Goal: Task Accomplishment & Management: Manage account settings

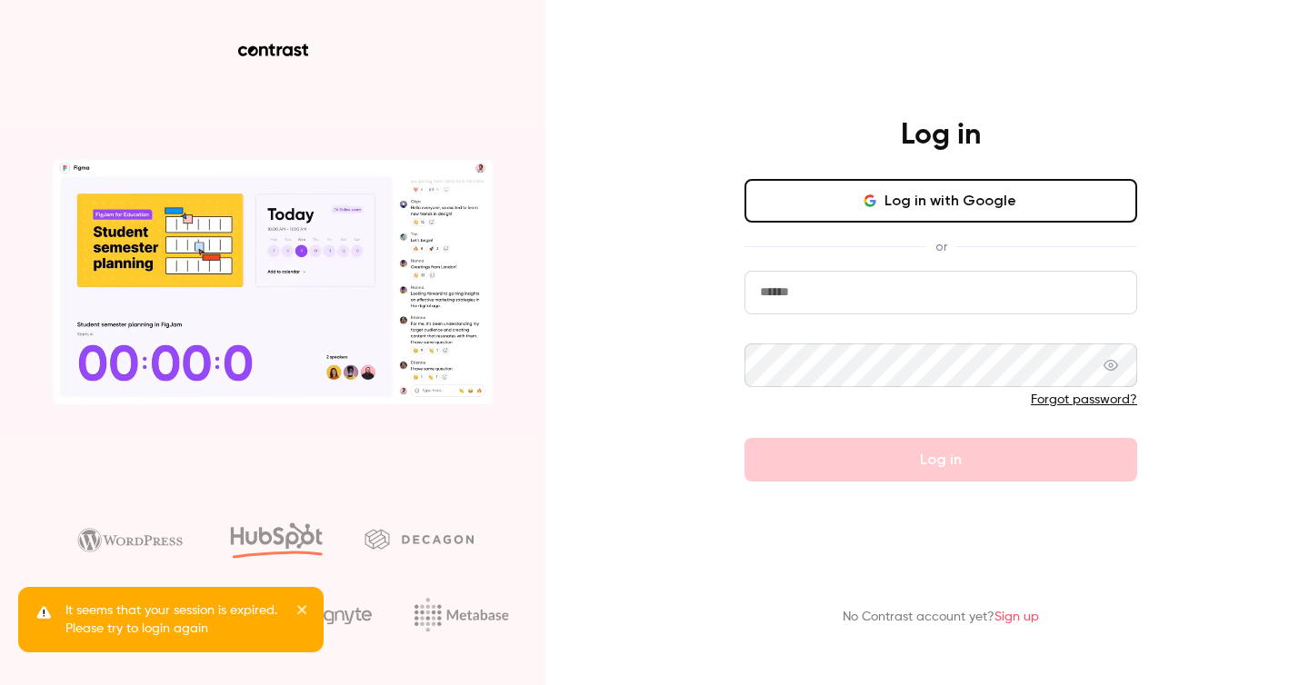
click at [909, 290] on input "email" at bounding box center [941, 293] width 393 height 44
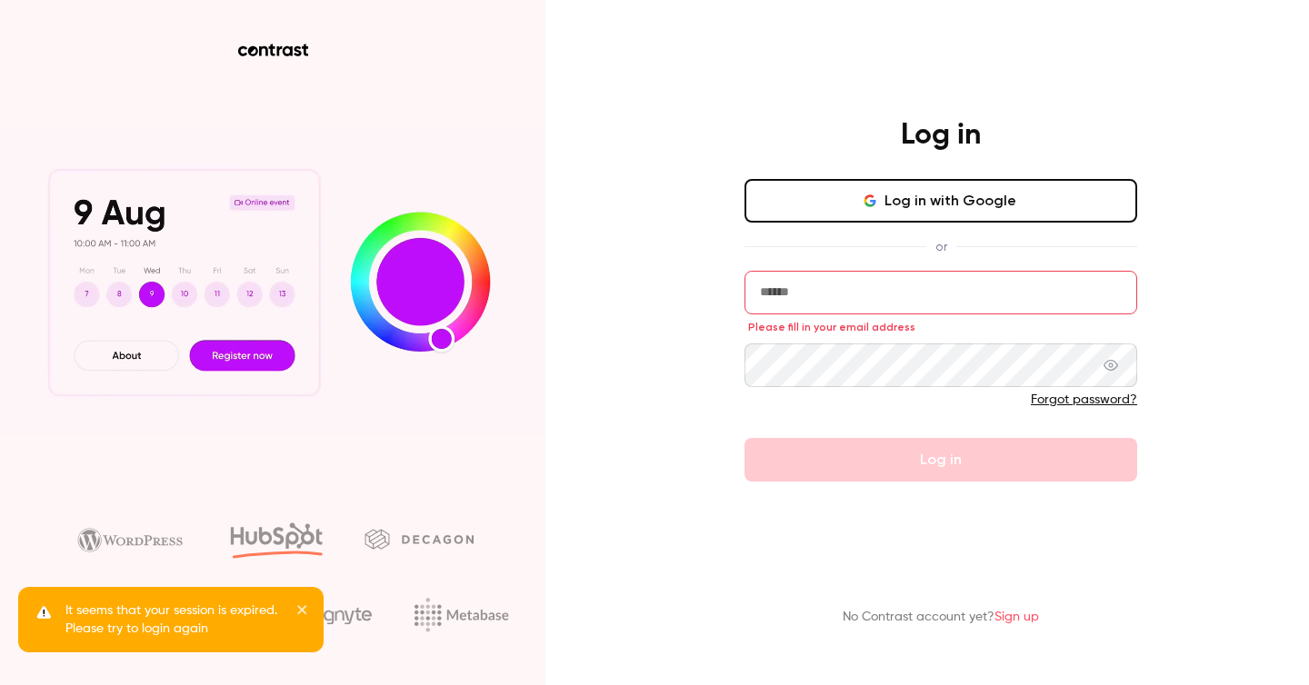
type input "**********"
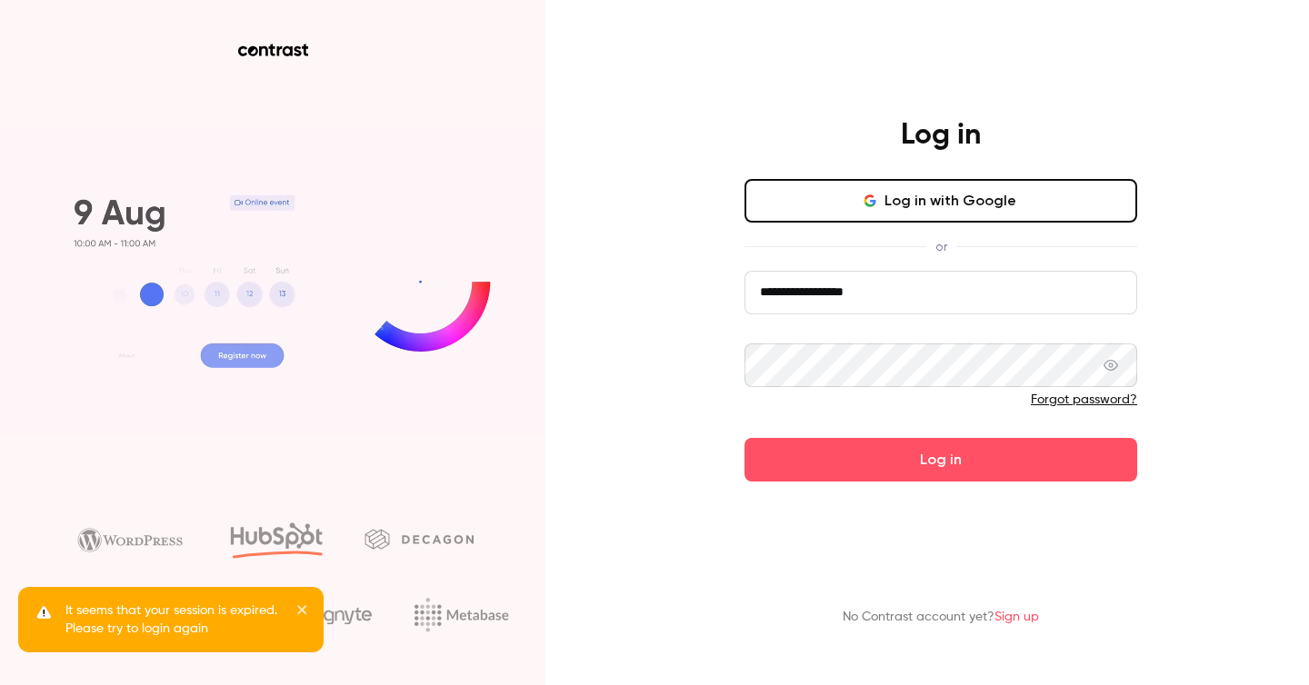
click at [745, 438] on button "Log in" at bounding box center [941, 460] width 393 height 44
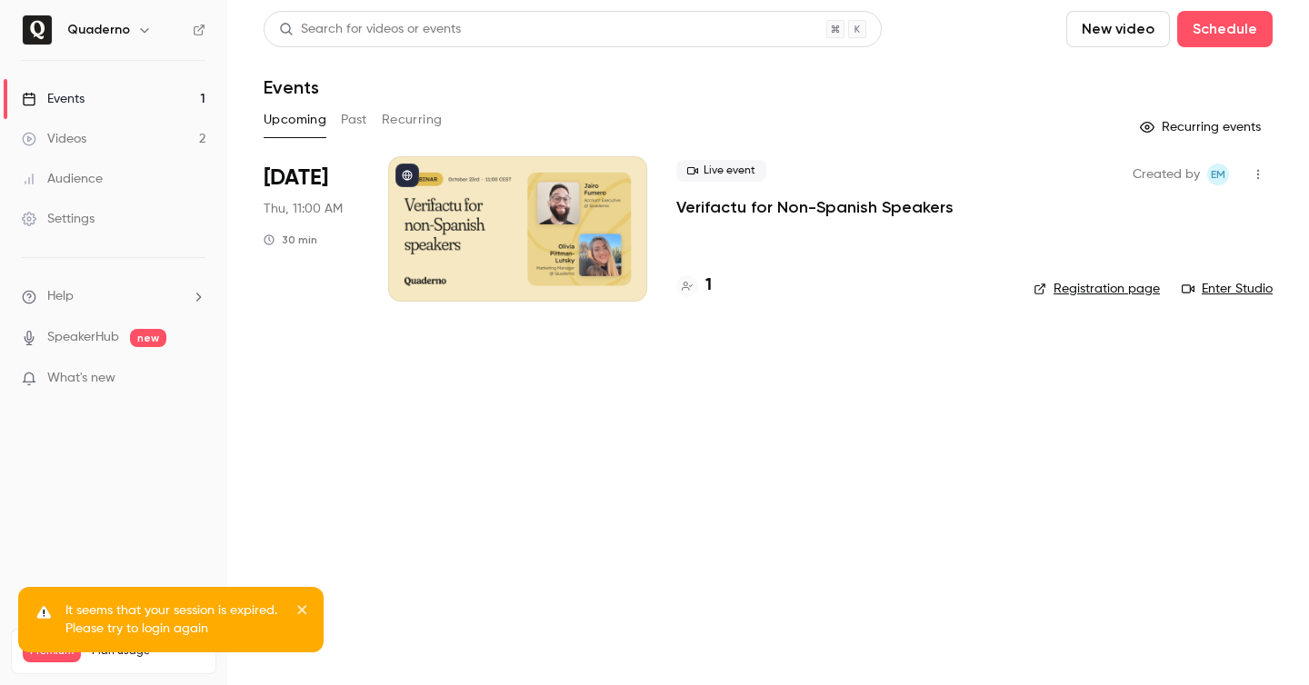
click at [702, 287] on div "1" at bounding box center [693, 286] width 35 height 25
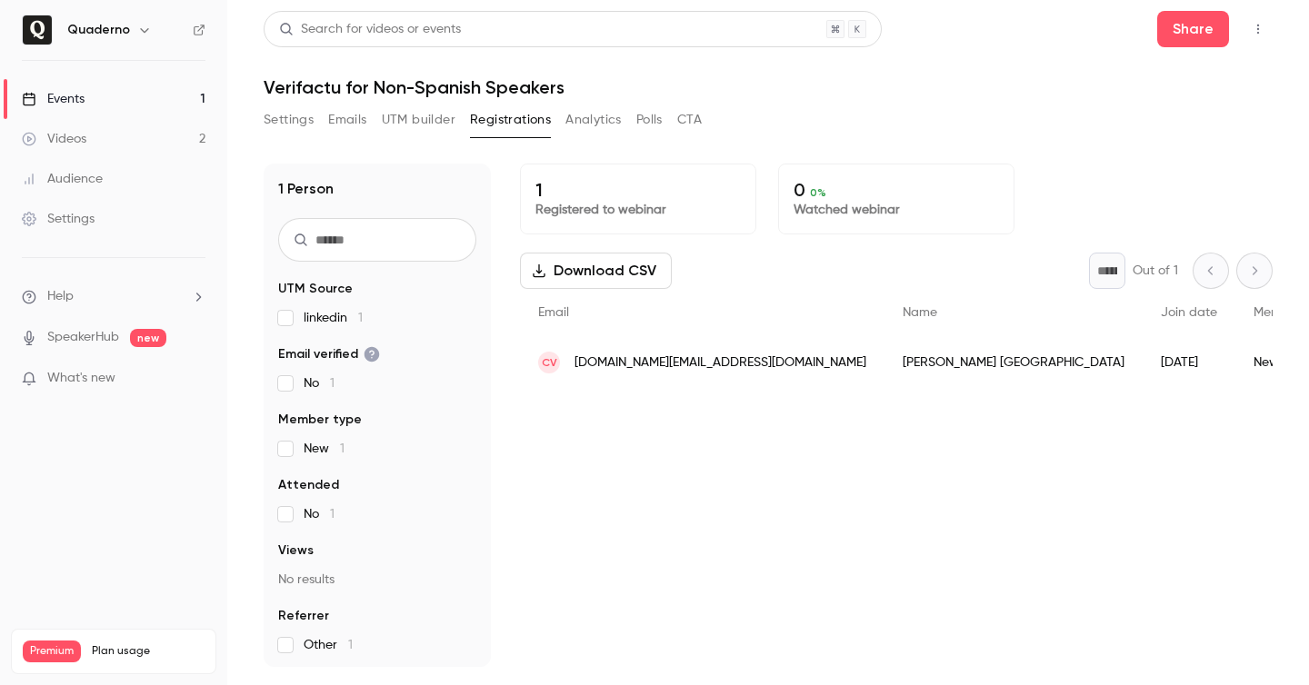
click at [118, 36] on h6 "Quaderno" at bounding box center [98, 30] width 63 height 18
click at [155, 29] on div "Quaderno" at bounding box center [122, 30] width 111 height 22
click at [145, 29] on icon "button" at bounding box center [144, 30] width 8 height 5
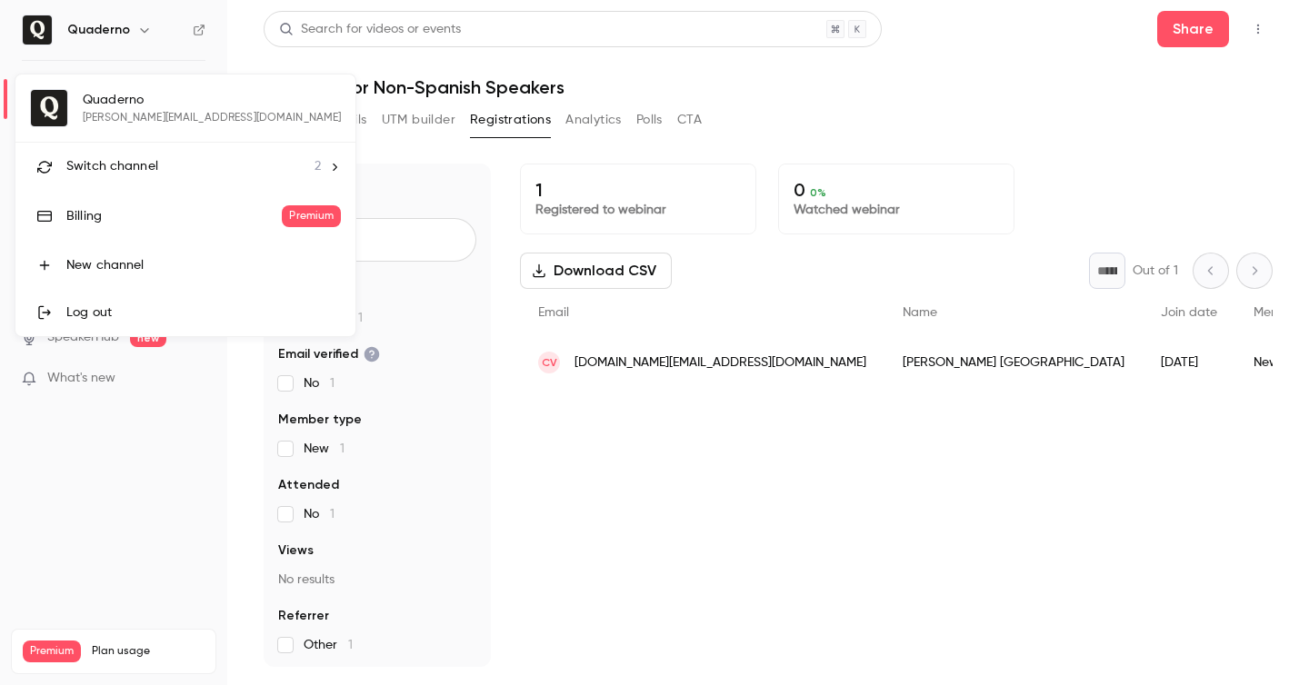
click at [150, 170] on span "Switch channel" at bounding box center [112, 166] width 92 height 19
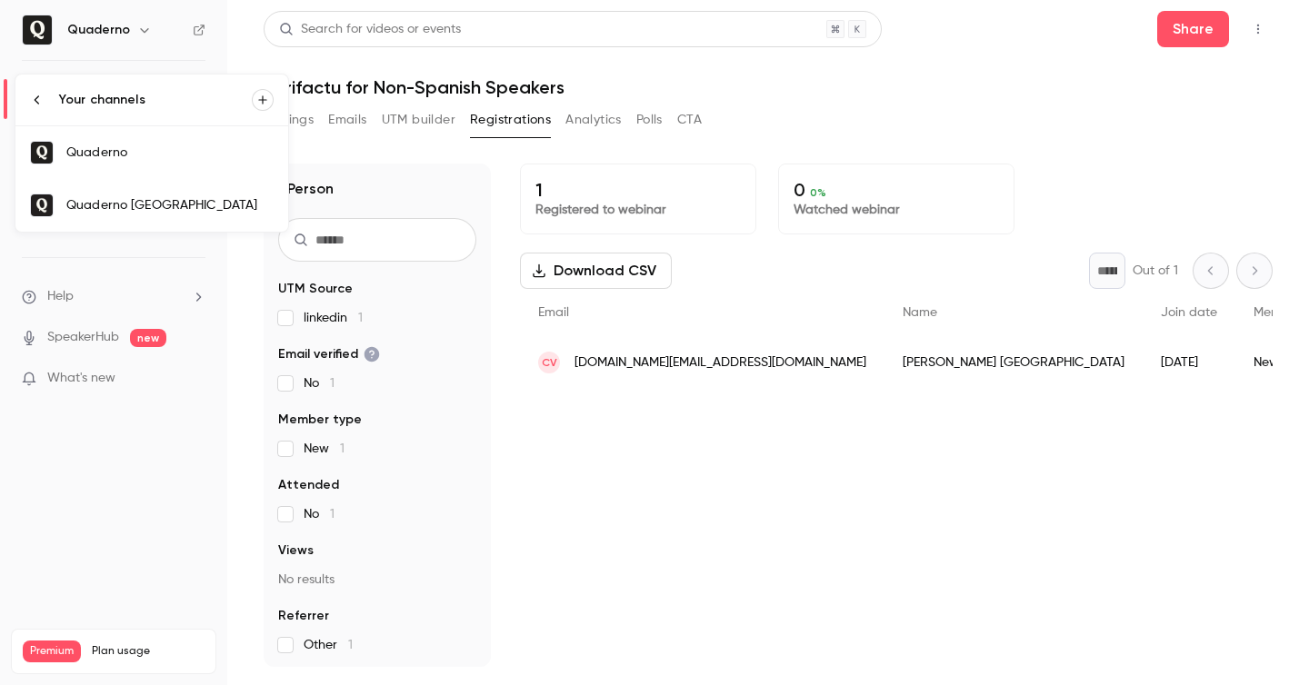
click at [167, 200] on div "Quaderno [GEOGRAPHIC_DATA]" at bounding box center [169, 205] width 207 height 18
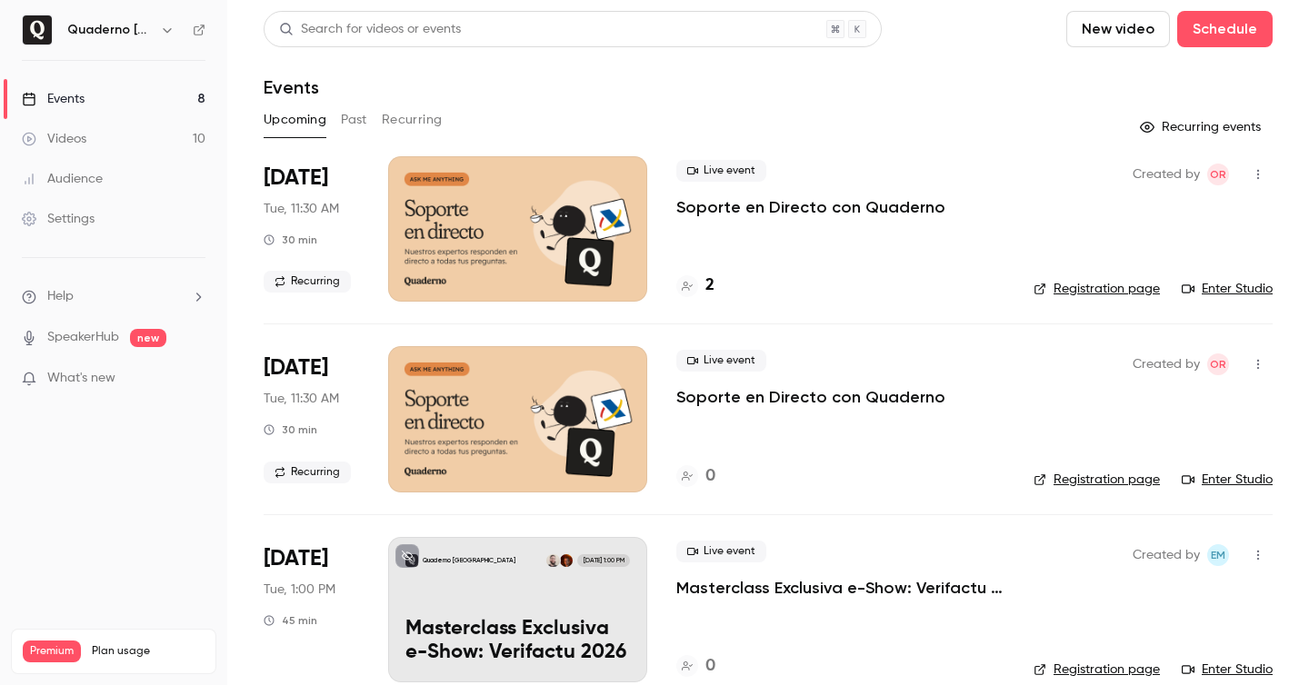
click at [155, 25] on div "Quaderno [GEOGRAPHIC_DATA]" at bounding box center [122, 30] width 111 height 22
click at [164, 35] on icon "button" at bounding box center [167, 30] width 15 height 15
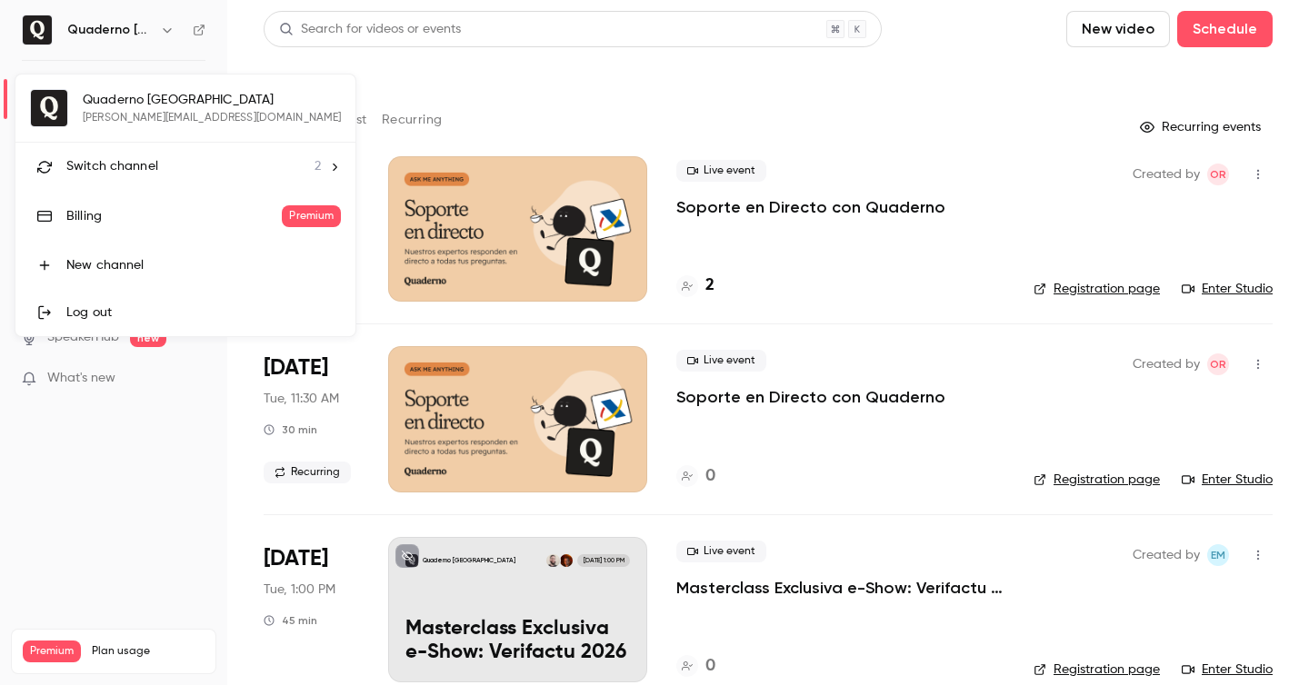
click at [150, 112] on div "Quaderno [GEOGRAPHIC_DATA] [PERSON_NAME][EMAIL_ADDRESS][DOMAIN_NAME] Switch cha…" at bounding box center [185, 206] width 340 height 262
click at [199, 170] on div "Switch channel 2" at bounding box center [193, 166] width 255 height 19
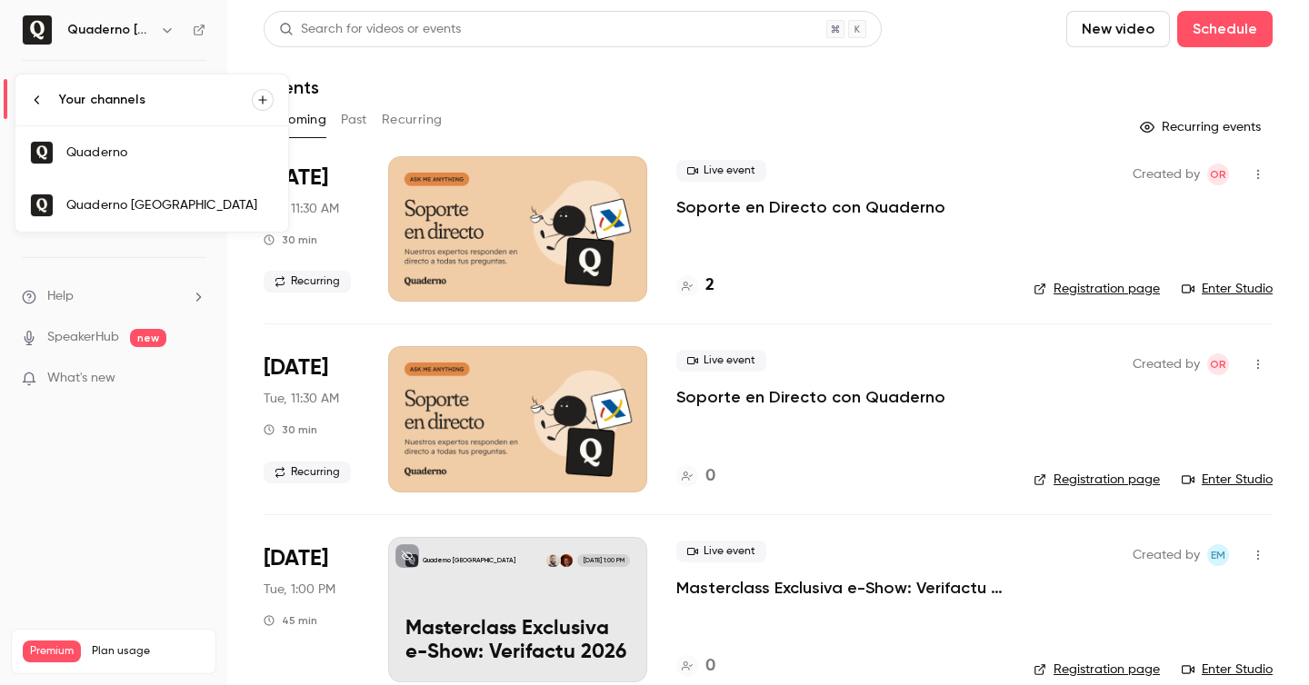
click at [234, 175] on link "Quaderno" at bounding box center [151, 152] width 273 height 53
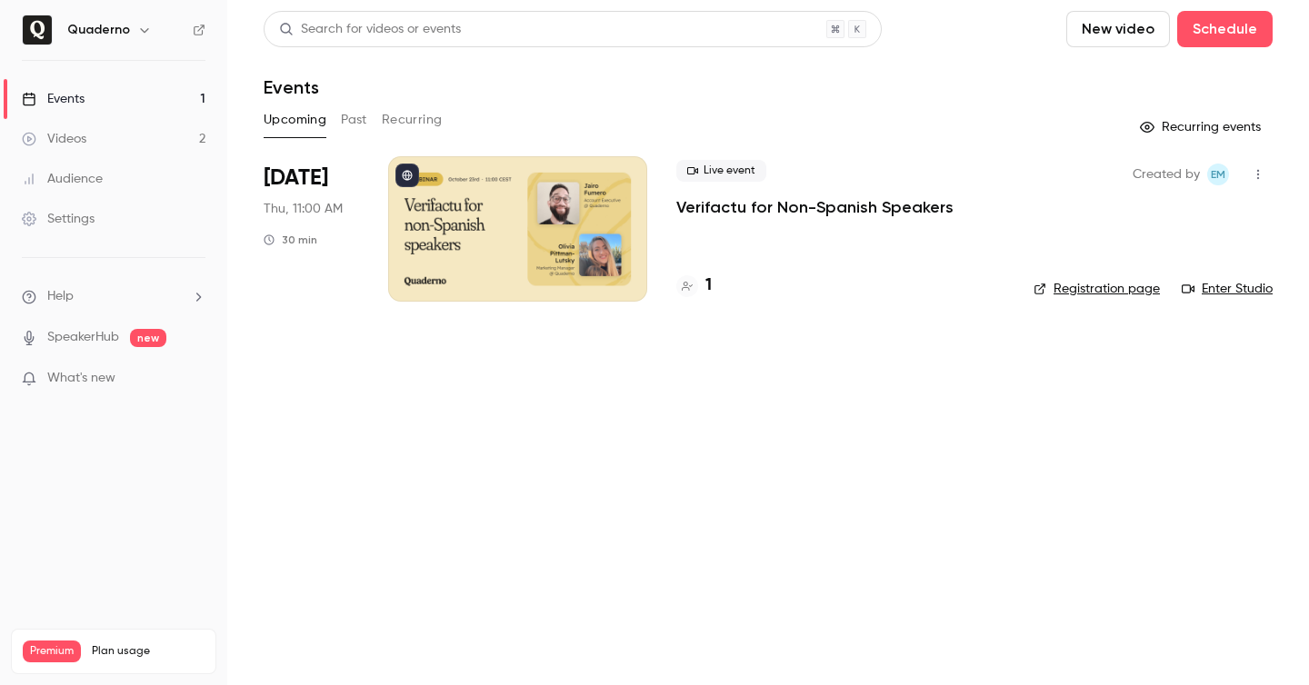
click at [1255, 176] on icon "button" at bounding box center [1258, 174] width 15 height 13
click at [1174, 214] on div "Share" at bounding box center [1188, 221] width 138 height 18
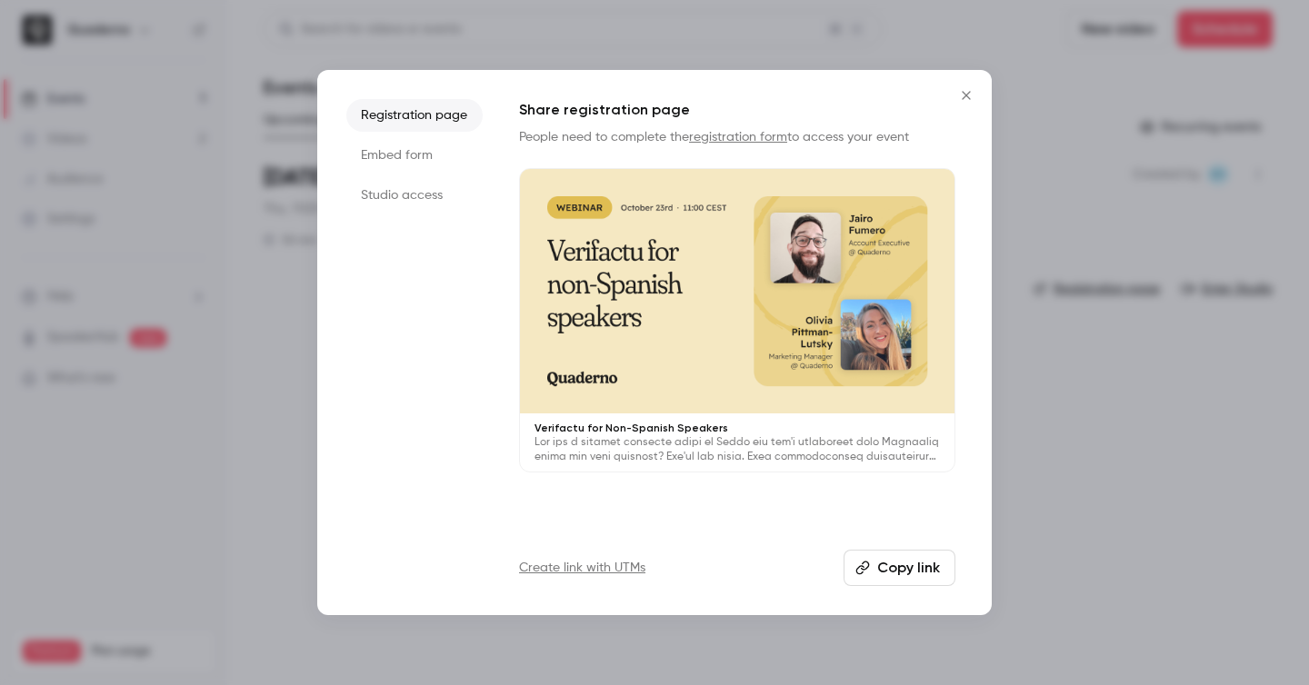
click at [896, 584] on button "Copy link" at bounding box center [900, 568] width 112 height 36
click at [964, 94] on icon "Close" at bounding box center [966, 95] width 8 height 8
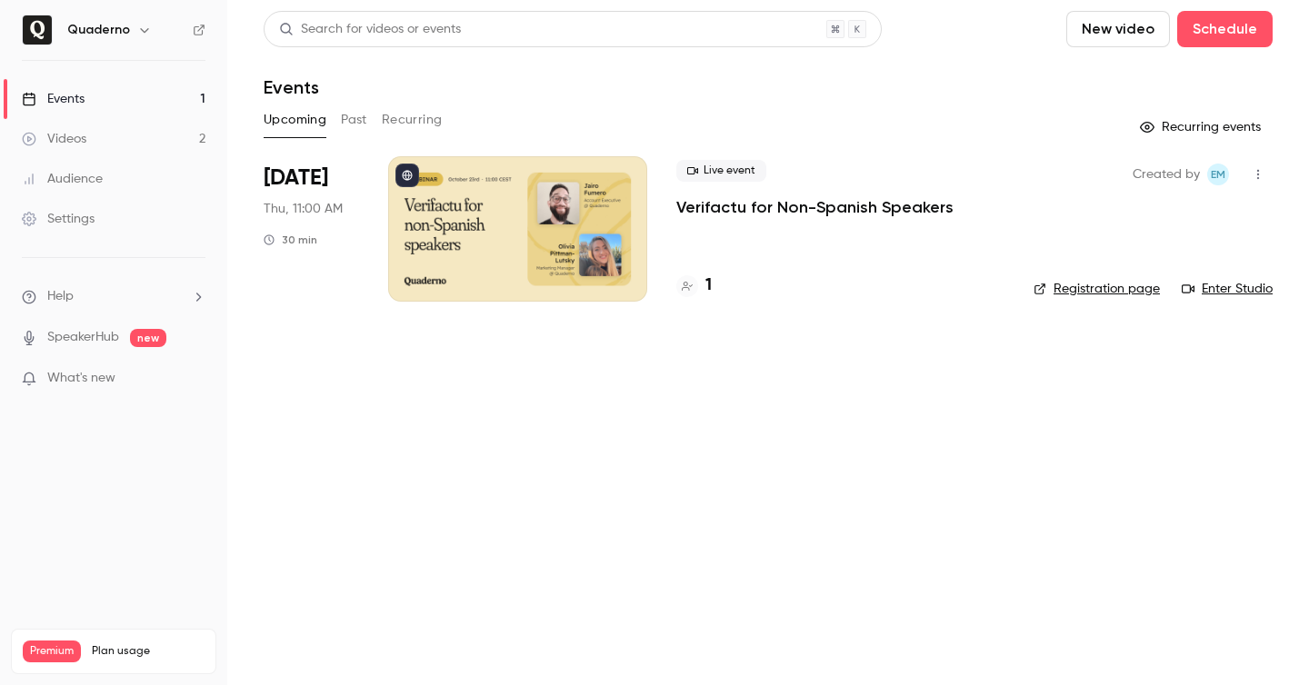
click at [708, 283] on h4 "1" at bounding box center [708, 286] width 6 height 25
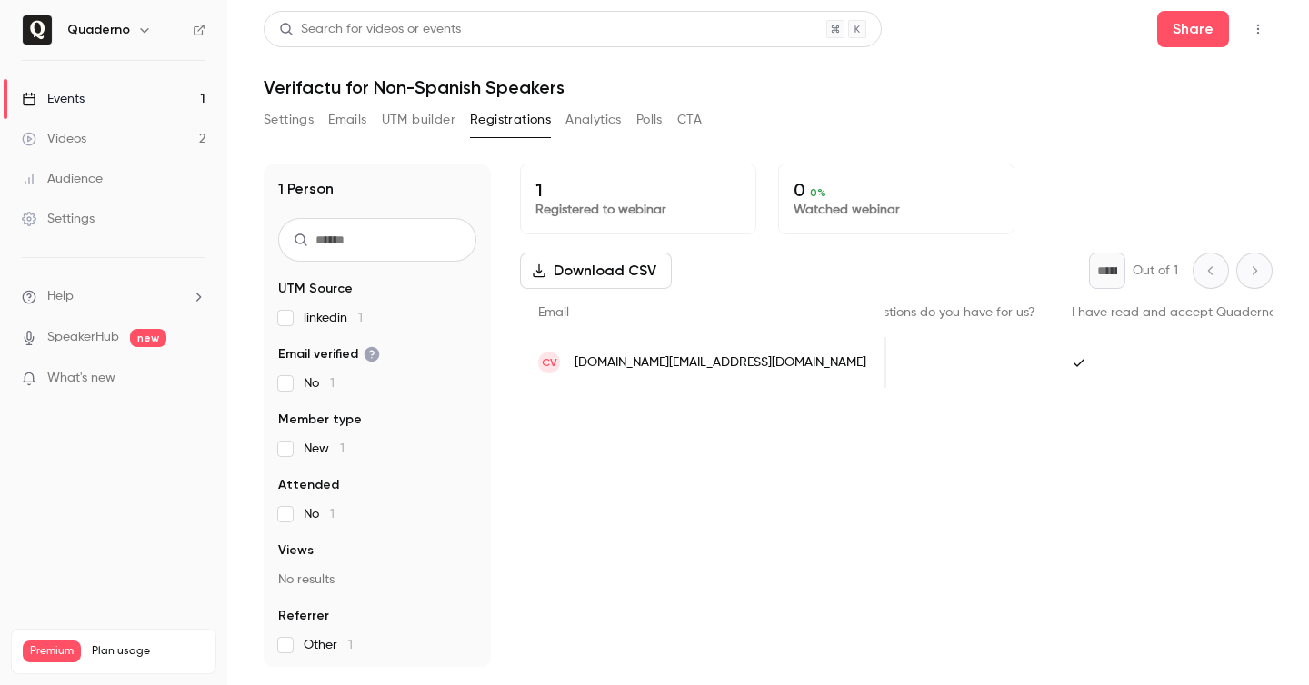
scroll to position [0, 916]
click at [355, 124] on button "Emails" at bounding box center [347, 119] width 38 height 29
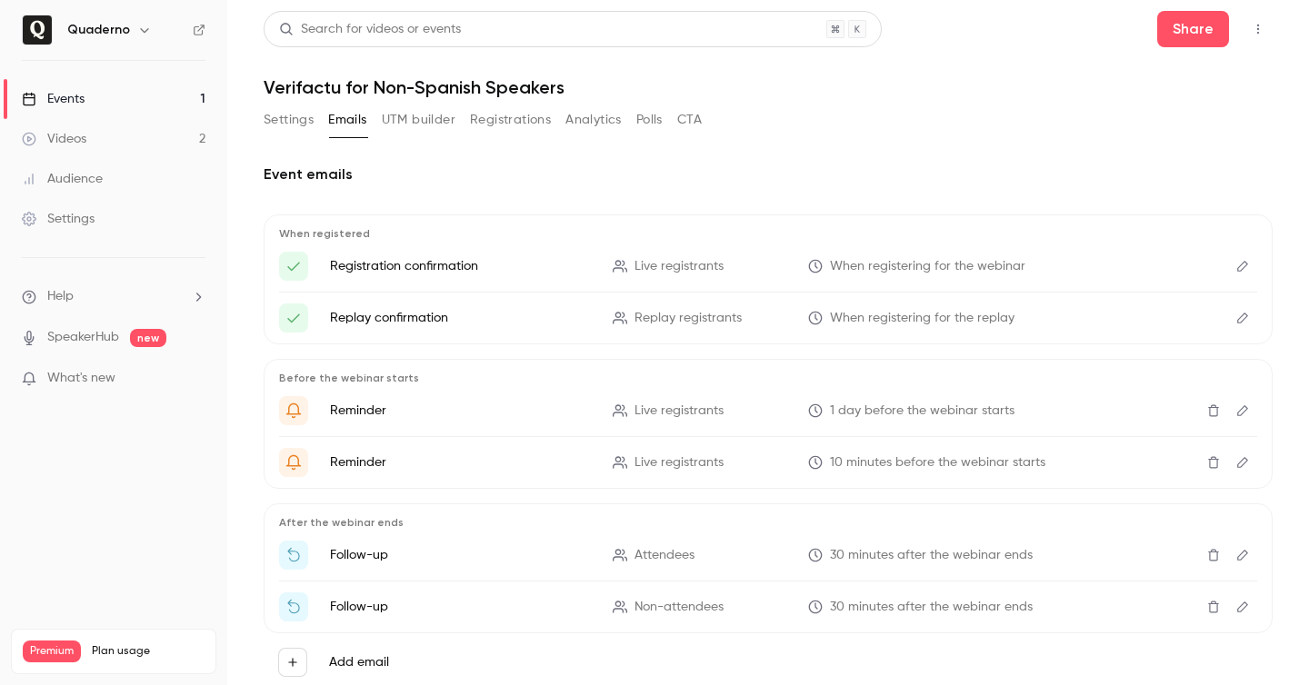
click at [291, 126] on button "Settings" at bounding box center [289, 119] width 50 height 29
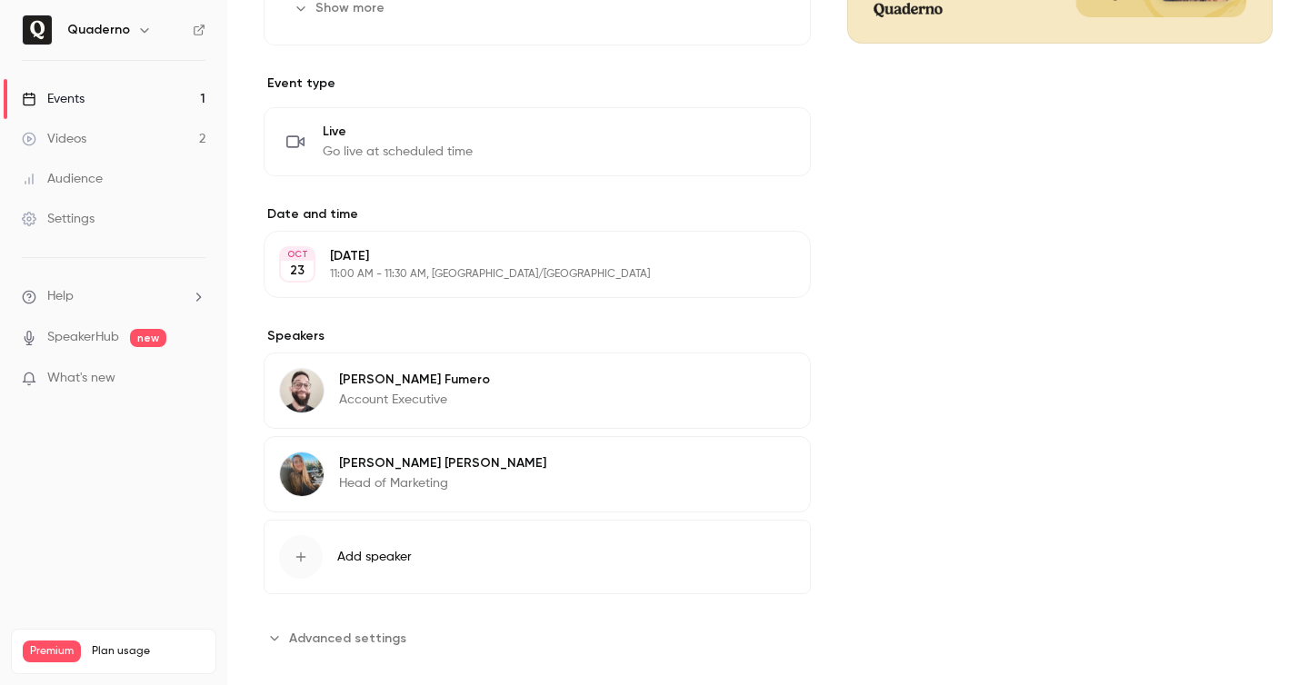
scroll to position [404, 0]
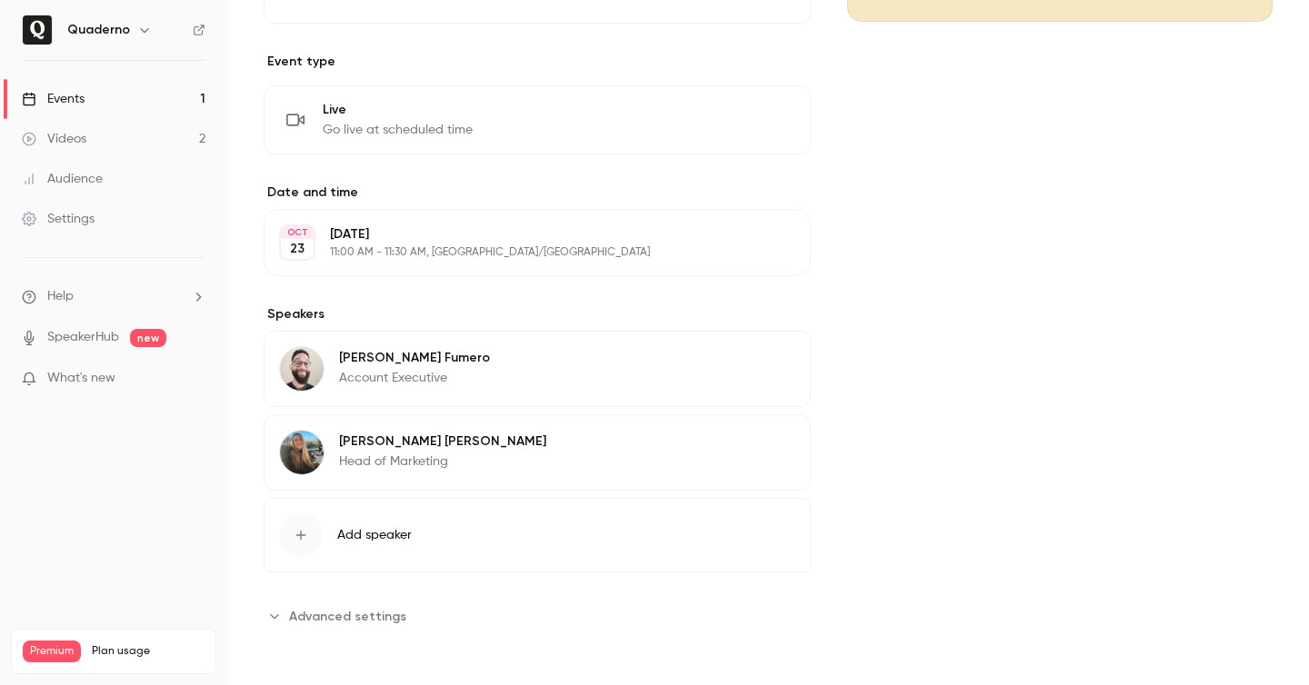
click at [96, 210] on link "Settings" at bounding box center [113, 219] width 227 height 40
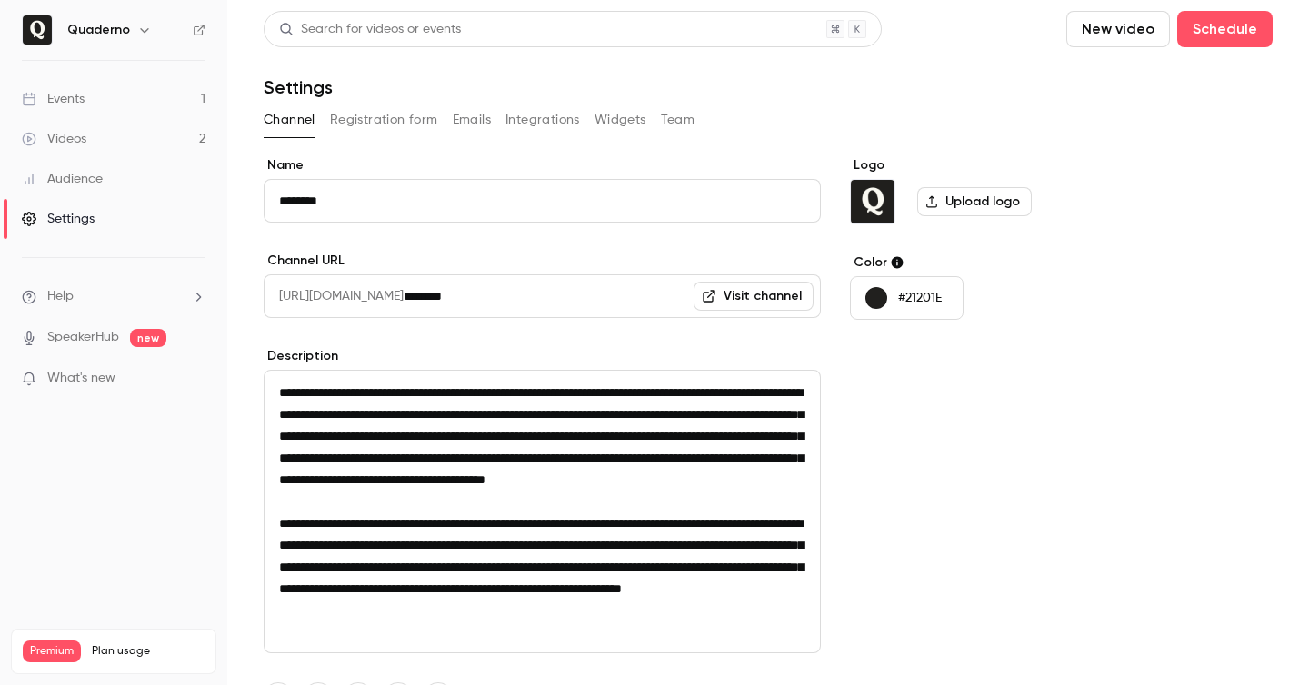
click at [402, 115] on button "Registration form" at bounding box center [384, 119] width 108 height 29
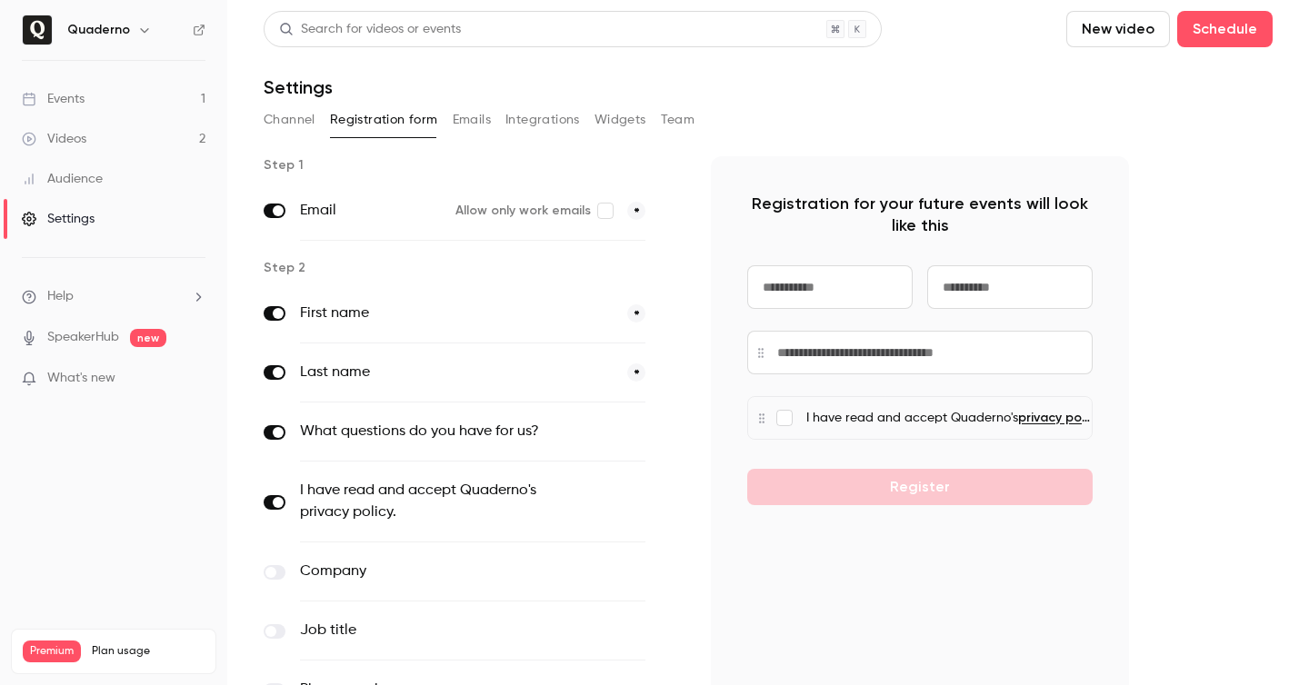
click at [619, 220] on div "Email Allow only work emails *" at bounding box center [472, 211] width 345 height 59
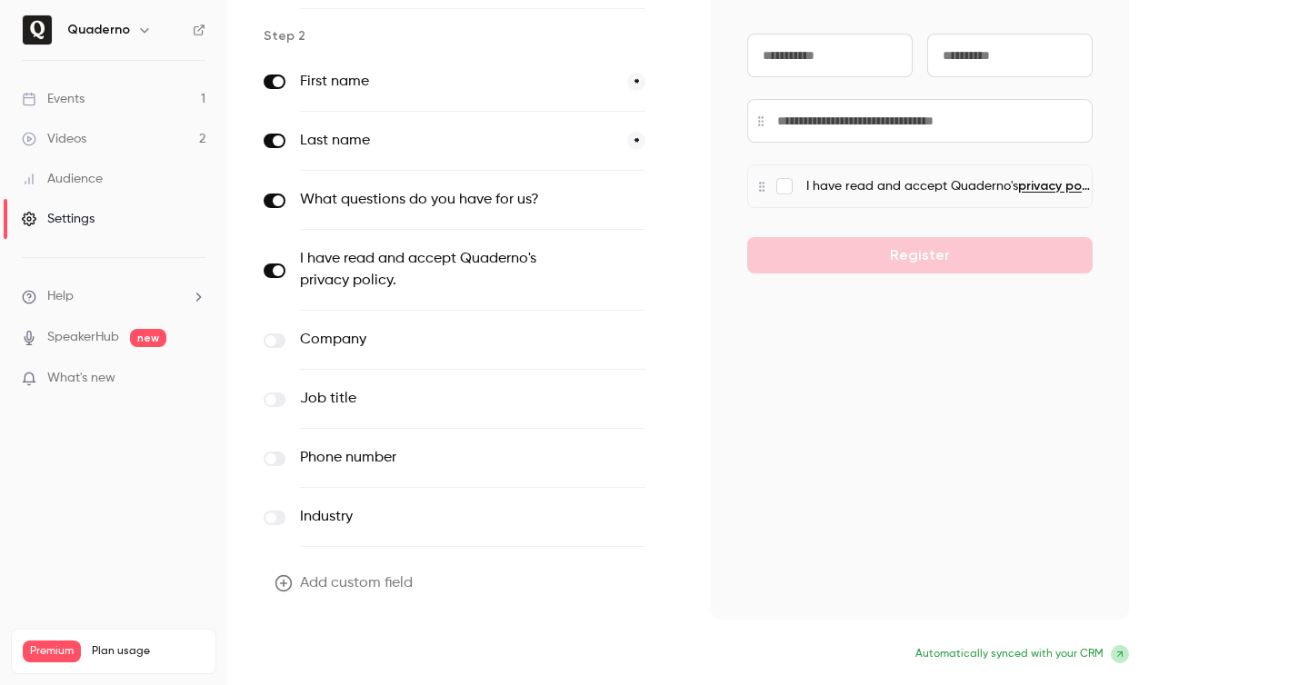
click at [316, 644] on button "Update form" at bounding box center [325, 656] width 123 height 36
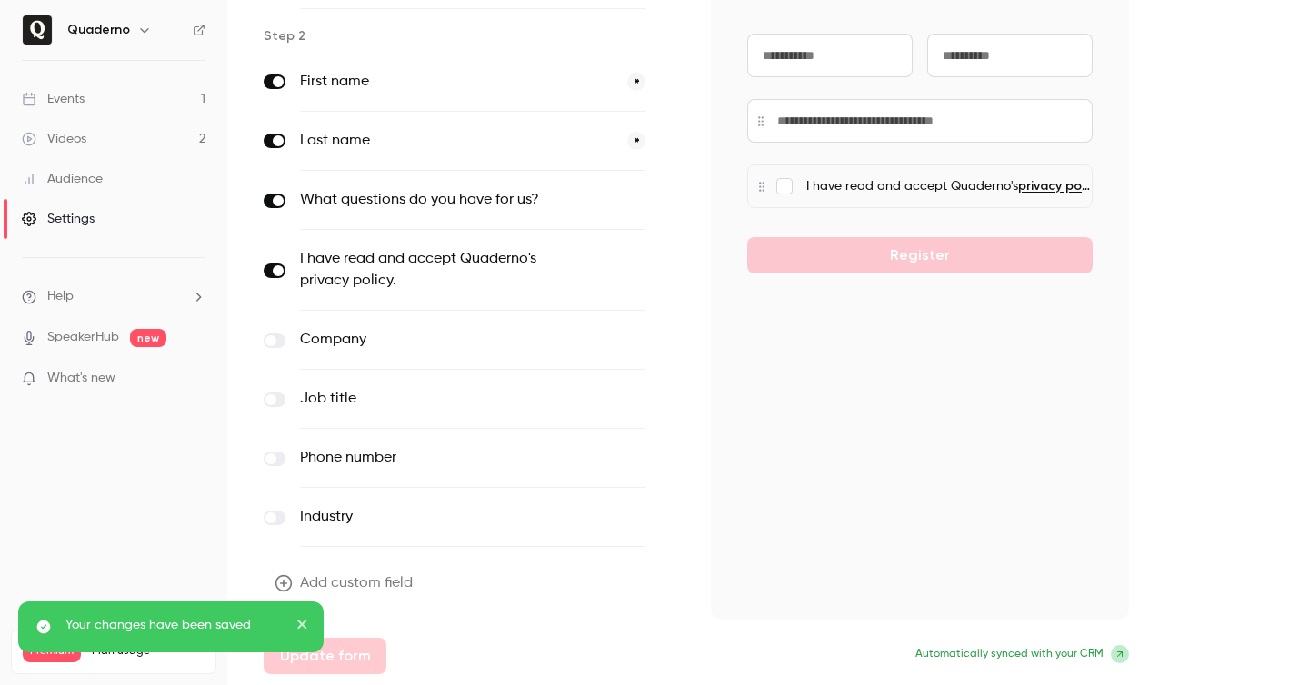
click at [115, 36] on h6 "Quaderno" at bounding box center [98, 30] width 63 height 18
click at [128, 31] on div "Quaderno" at bounding box center [122, 30] width 111 height 22
click at [137, 23] on icon "button" at bounding box center [144, 30] width 15 height 15
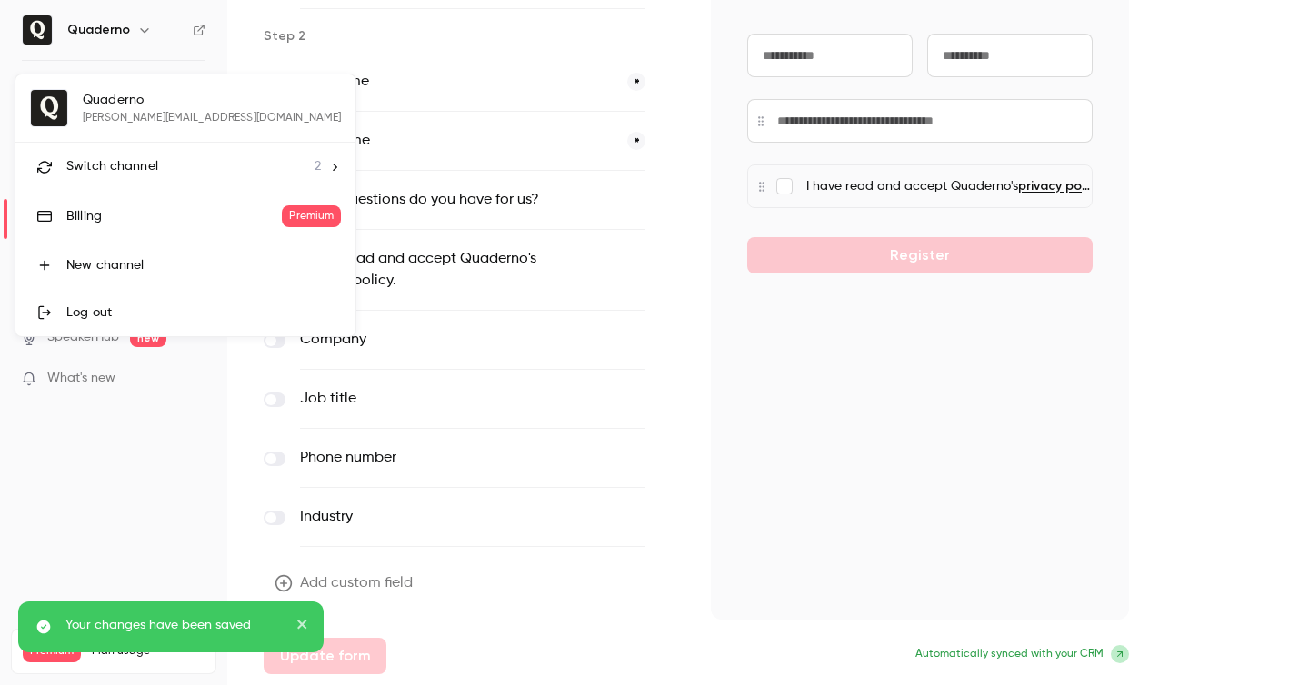
click at [146, 176] on li "Switch channel 2" at bounding box center [185, 167] width 340 height 48
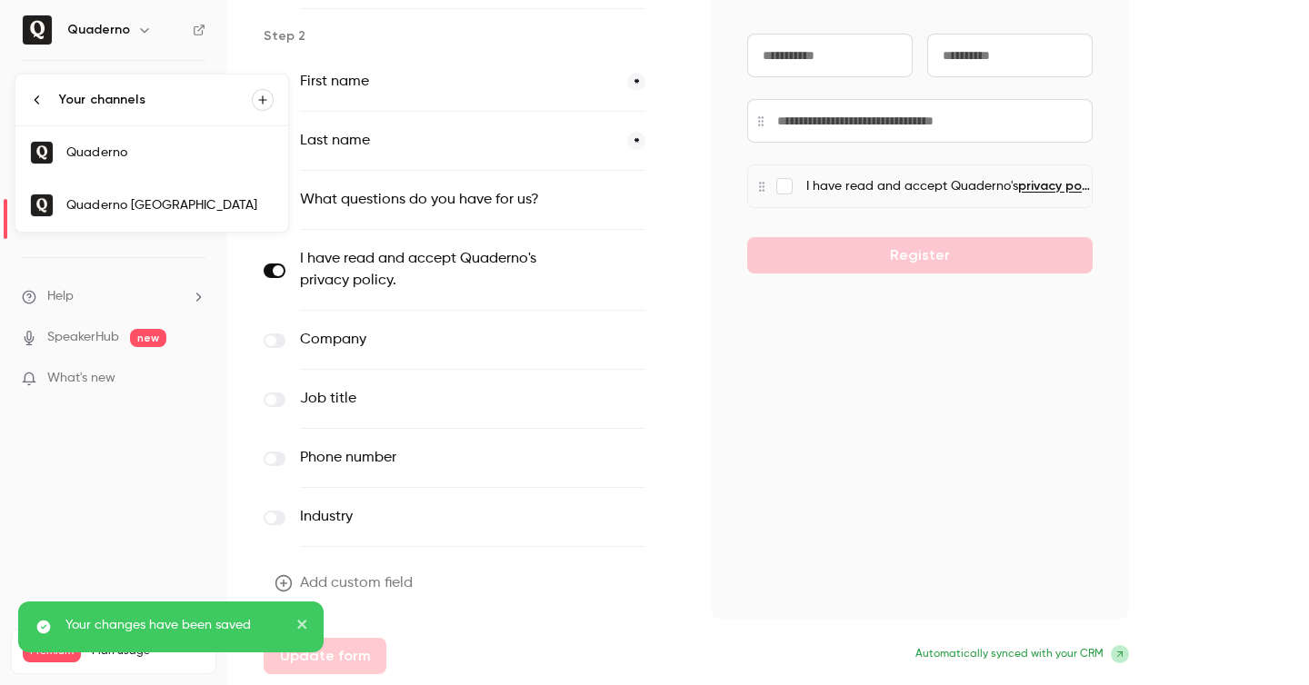
click at [176, 195] on link "Quaderno [GEOGRAPHIC_DATA]" at bounding box center [151, 205] width 273 height 53
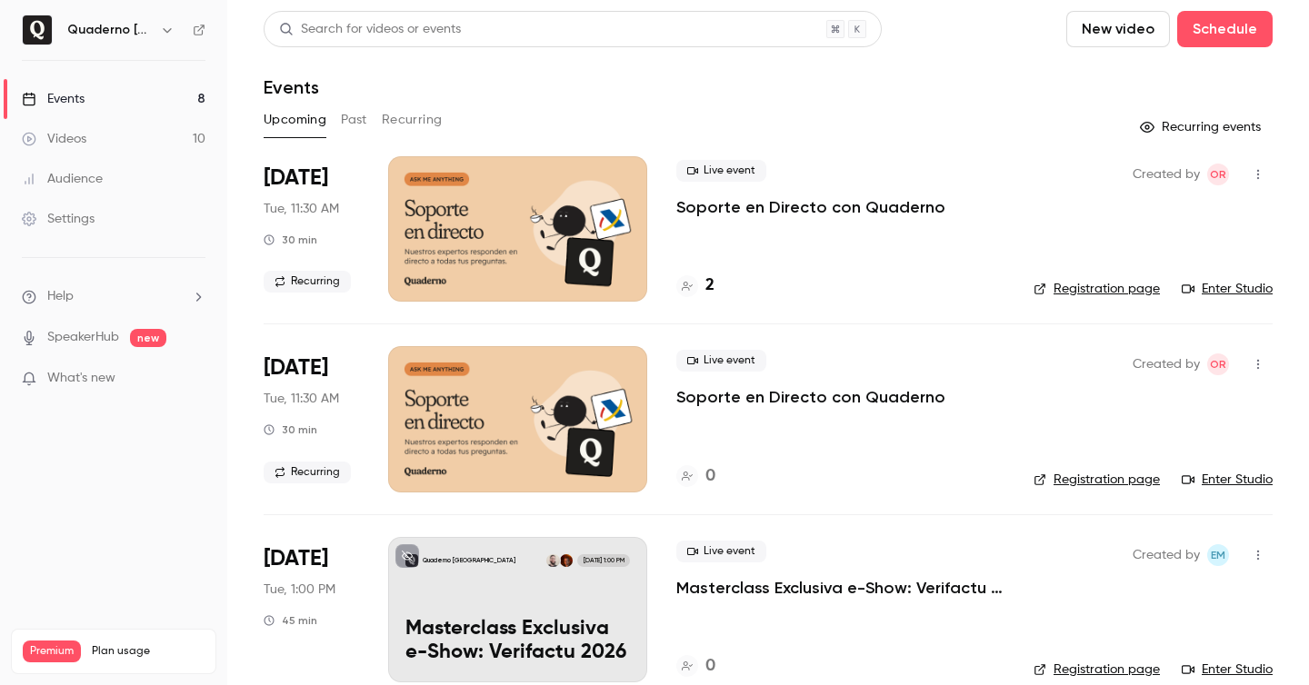
click at [367, 108] on div "Upcoming Past Recurring" at bounding box center [768, 119] width 1009 height 29
click at [359, 125] on button "Past" at bounding box center [354, 119] width 26 height 29
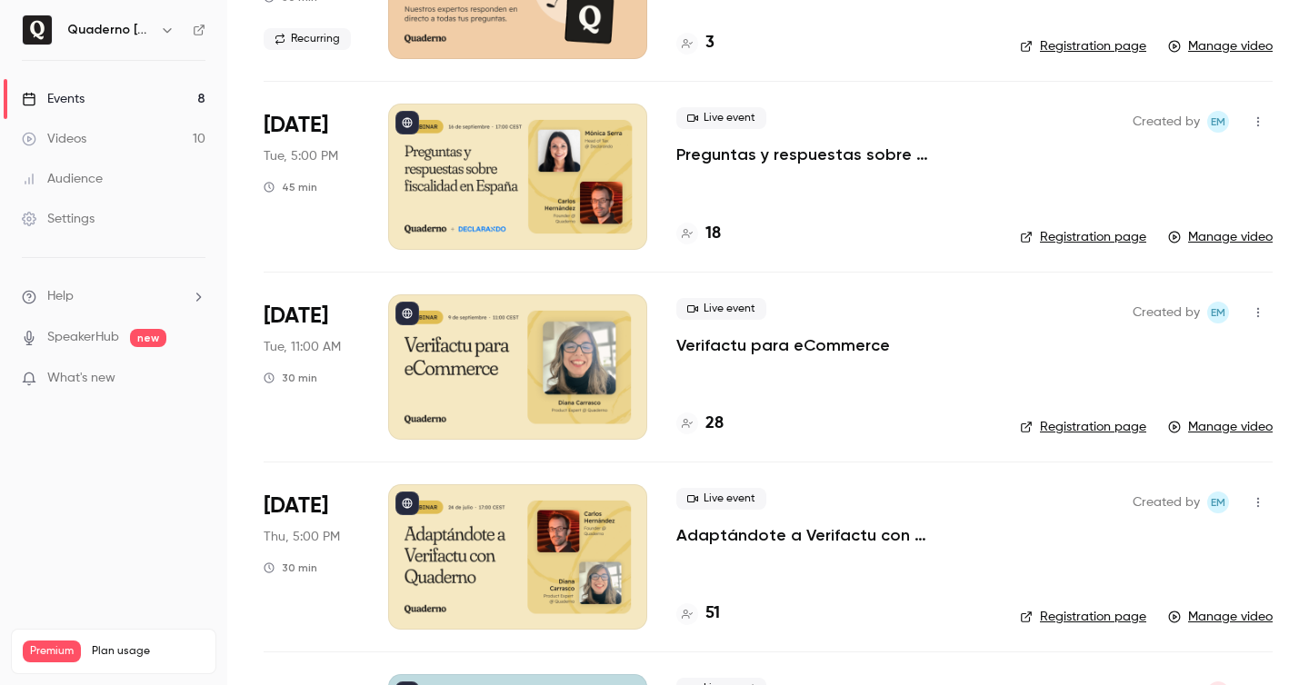
scroll to position [484, 0]
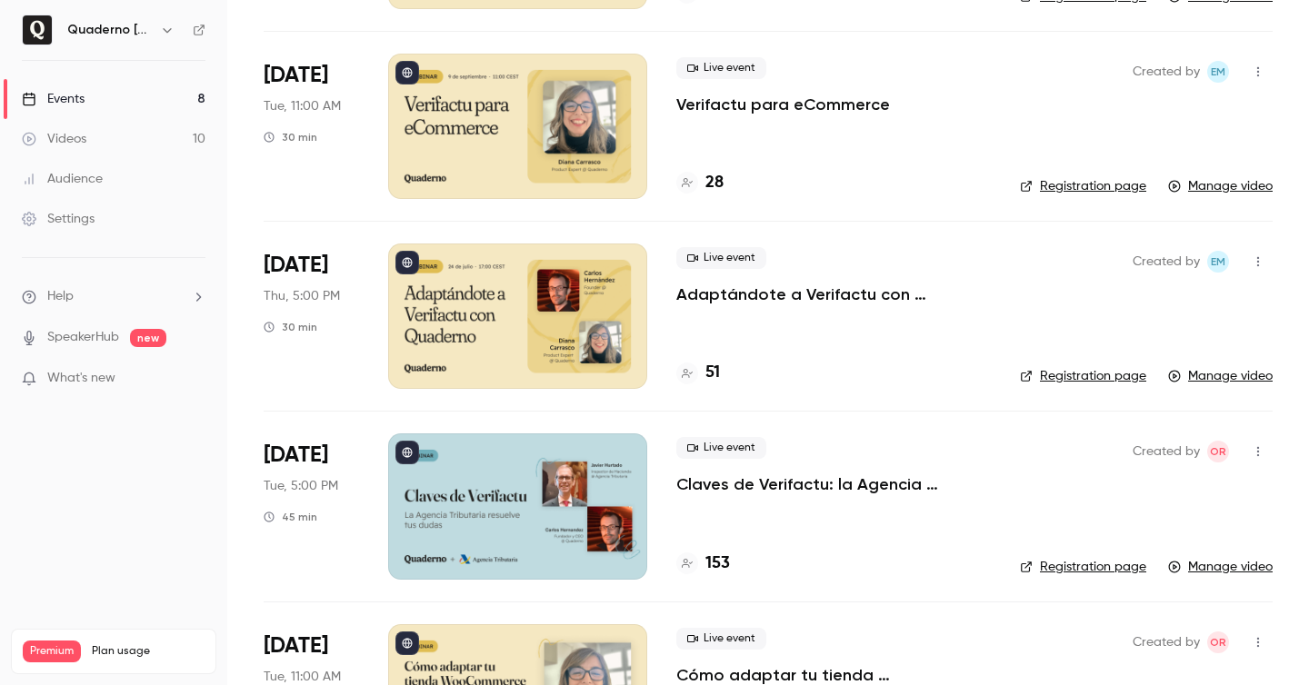
click at [869, 489] on p "Claves de Verifactu: la Agencia Tributaria resuelve tus [PERSON_NAME]" at bounding box center [833, 485] width 315 height 22
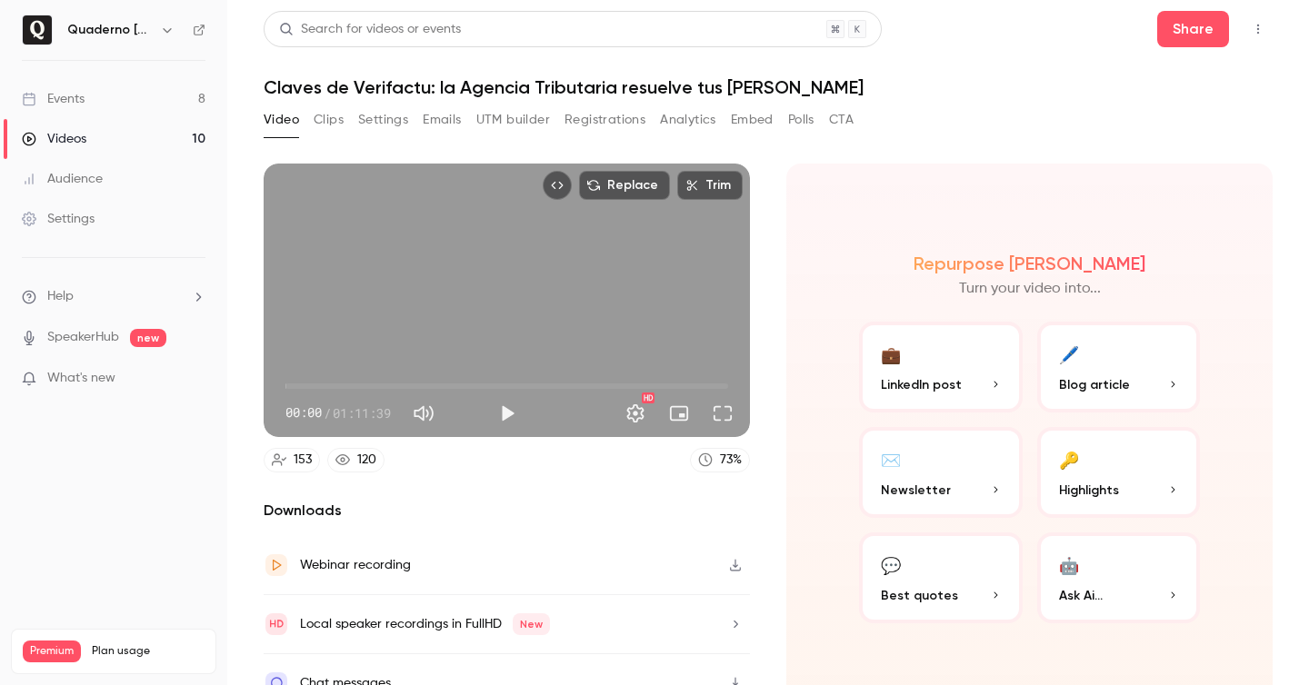
click at [605, 132] on button "Registrations" at bounding box center [605, 119] width 81 height 29
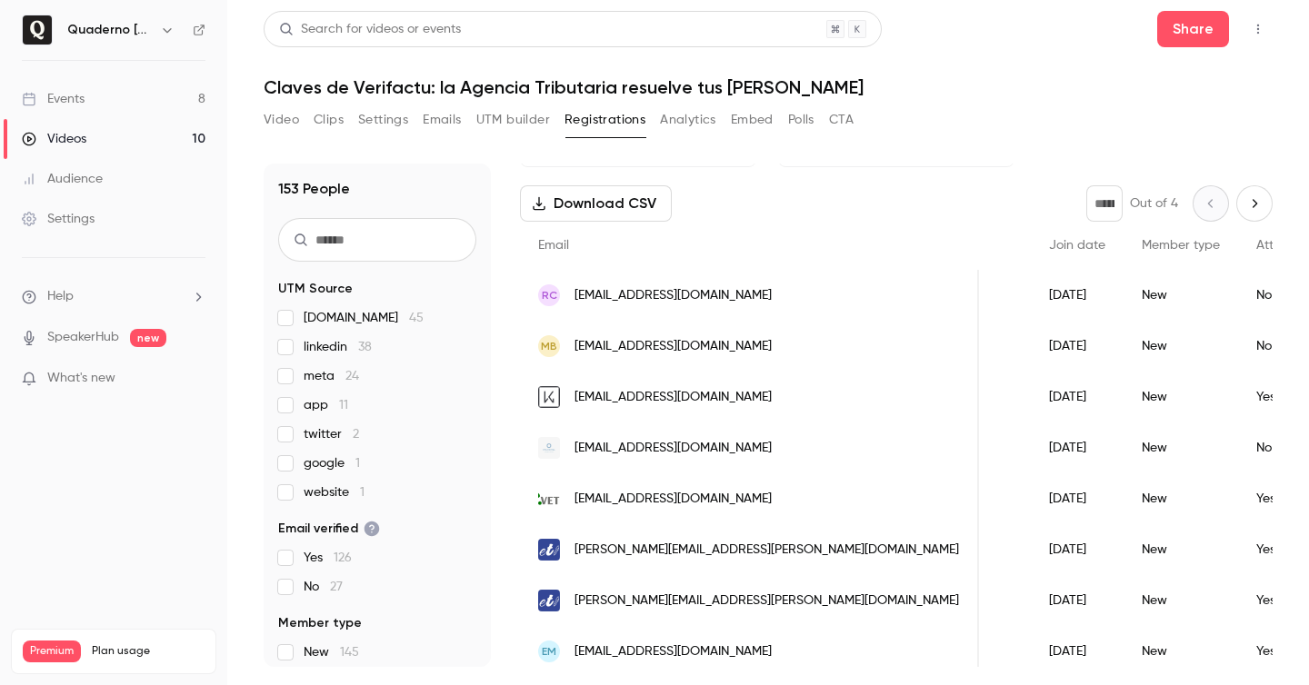
scroll to position [0, 553]
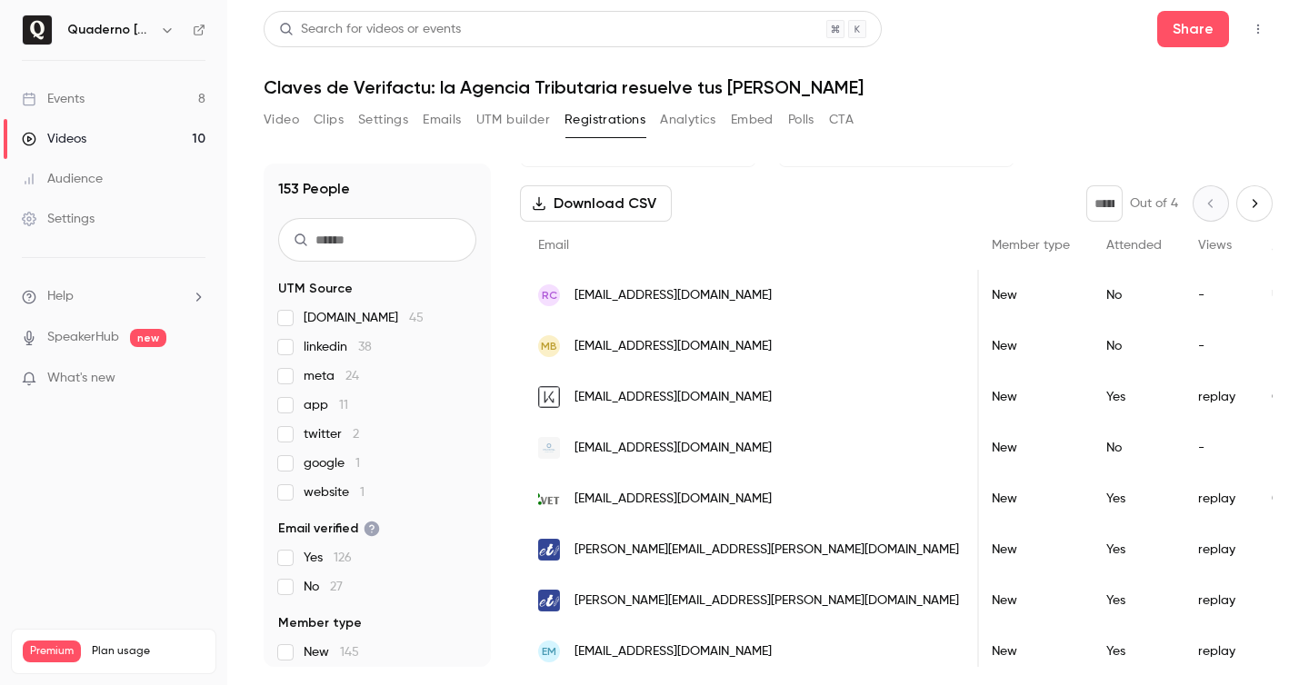
click at [445, 118] on button "Emails" at bounding box center [442, 119] width 38 height 29
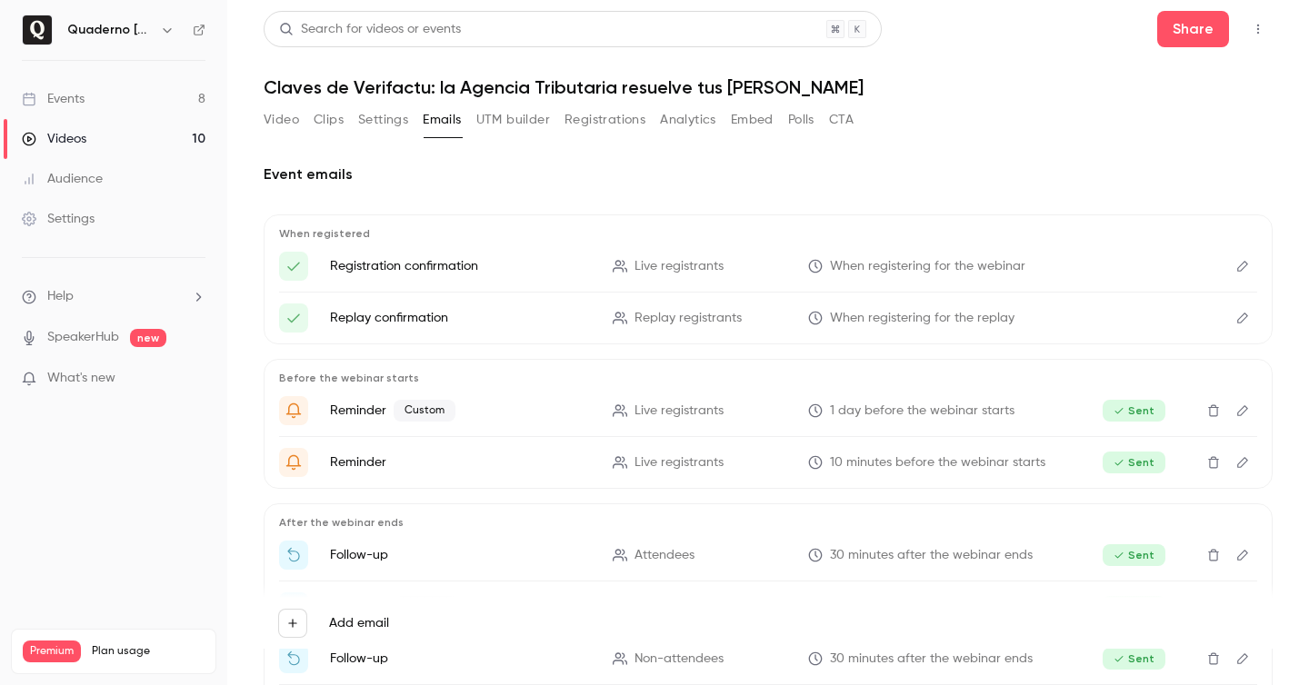
click at [671, 122] on button "Analytics" at bounding box center [688, 119] width 56 height 29
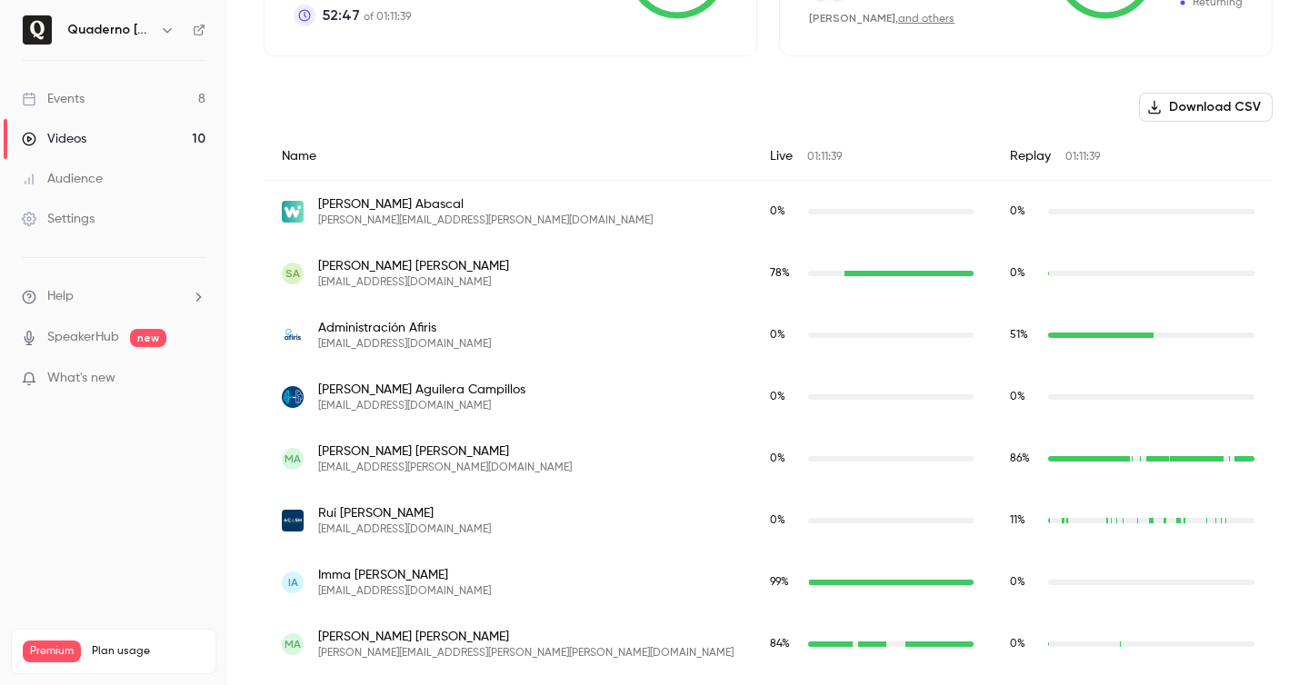
scroll to position [574, 0]
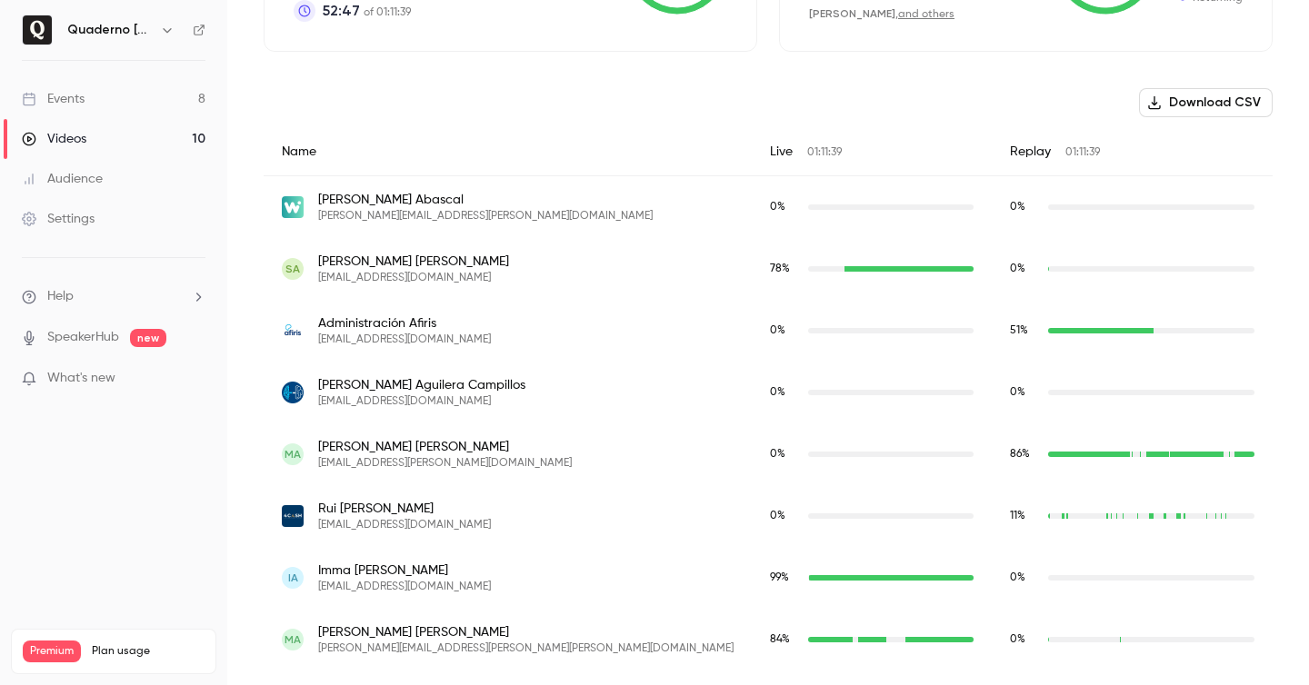
click at [378, 199] on span "[PERSON_NAME]" at bounding box center [485, 200] width 335 height 18
click at [287, 207] on img "menchu.abascal@widitrade.com" at bounding box center [293, 207] width 22 height 22
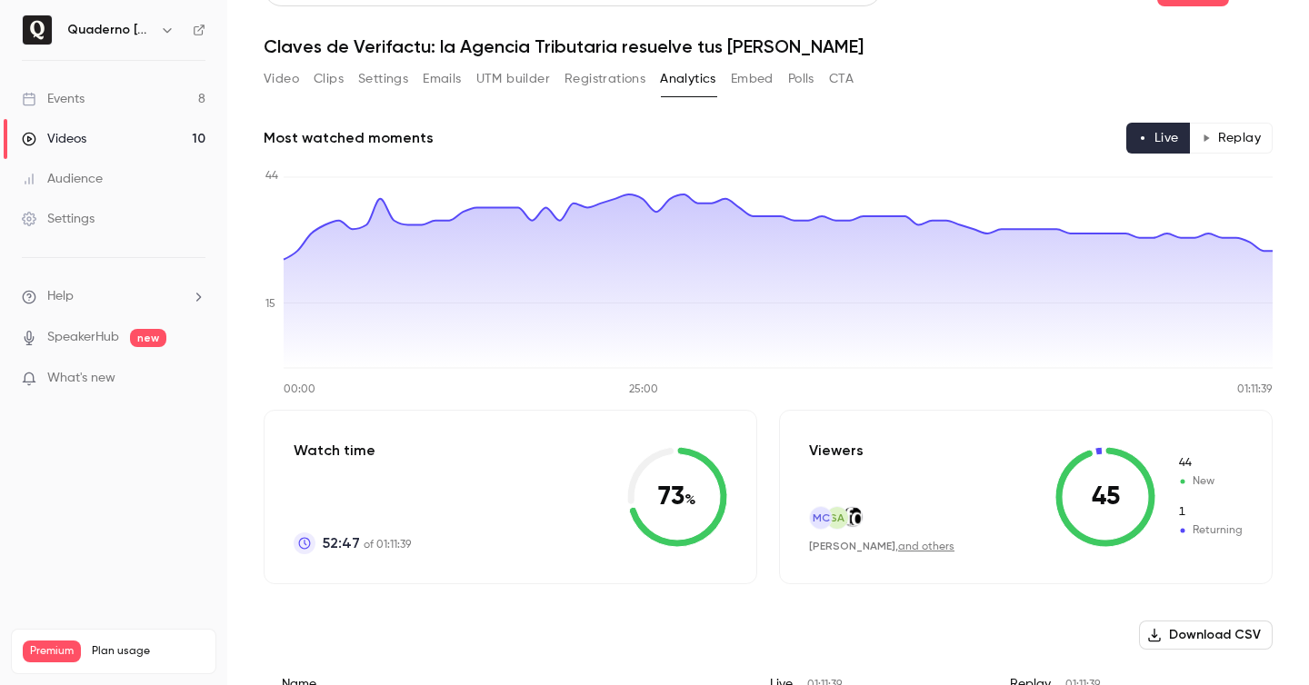
scroll to position [0, 0]
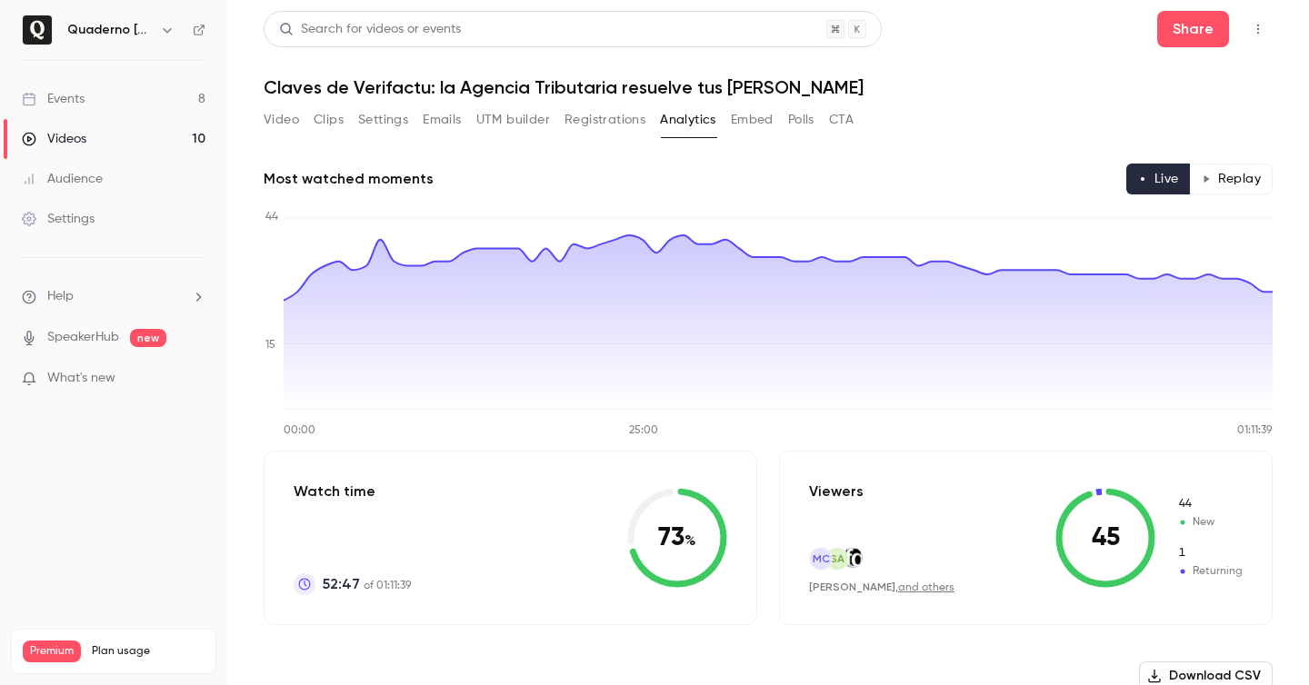
click at [598, 120] on button "Registrations" at bounding box center [605, 119] width 81 height 29
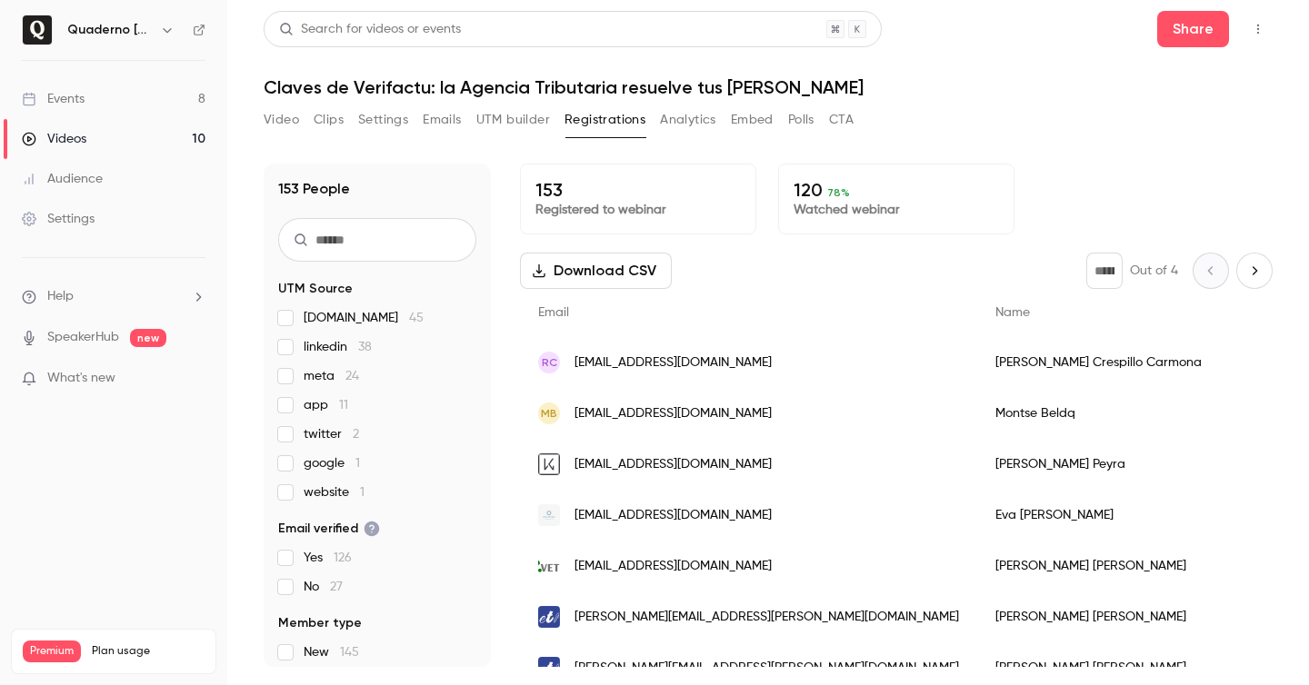
click at [660, 372] on div "RC [EMAIL_ADDRESS][DOMAIN_NAME]" at bounding box center [748, 362] width 457 height 51
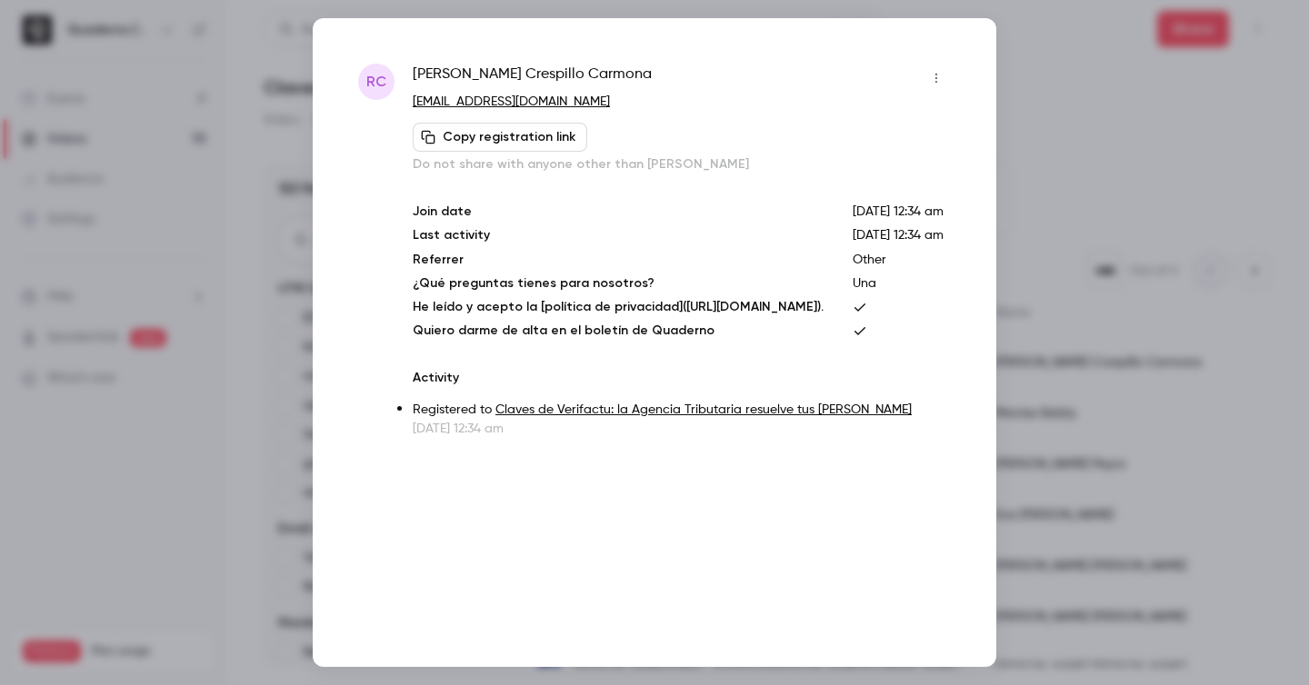
scroll to position [12, 0]
click at [452, 245] on p "Last activity" at bounding box center [618, 235] width 411 height 19
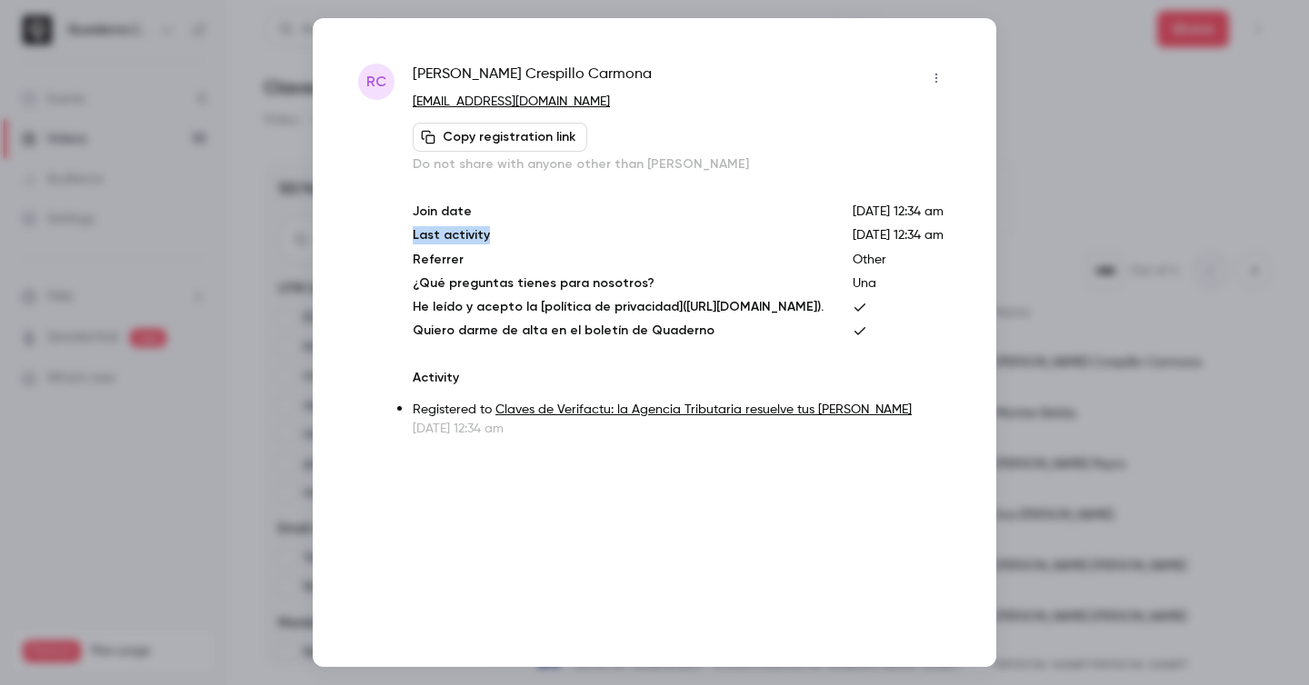
click at [894, 320] on div "Join date [DATE] 12:34 am Last activity [DATE] 12:34 am Referrer Other ¿Qué pre…" at bounding box center [682, 271] width 538 height 137
click at [893, 320] on div "Join date [DATE] 12:34 am Last activity [DATE] 12:34 am Referrer Other ¿Qué pre…" at bounding box center [682, 271] width 538 height 137
click at [1120, 310] on div at bounding box center [654, 342] width 1309 height 685
